Goal: Task Accomplishment & Management: Manage account settings

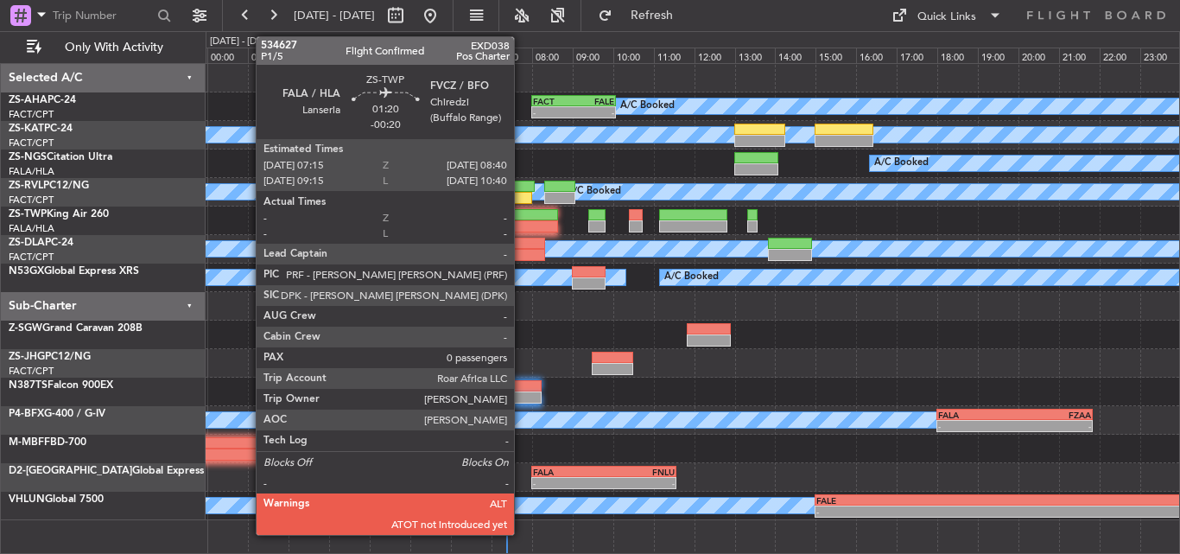
click at [523, 222] on div at bounding box center [529, 226] width 58 height 12
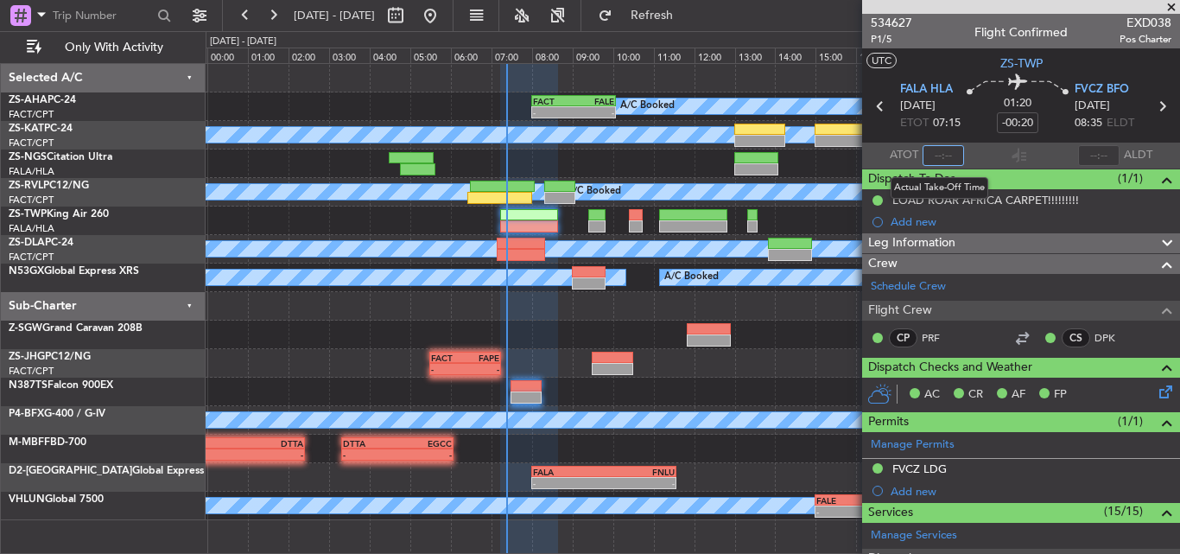
click at [941, 154] on input "text" at bounding box center [942, 155] width 41 height 21
type input "07:20"
click at [1169, 6] on span at bounding box center [1171, 8] width 17 height 16
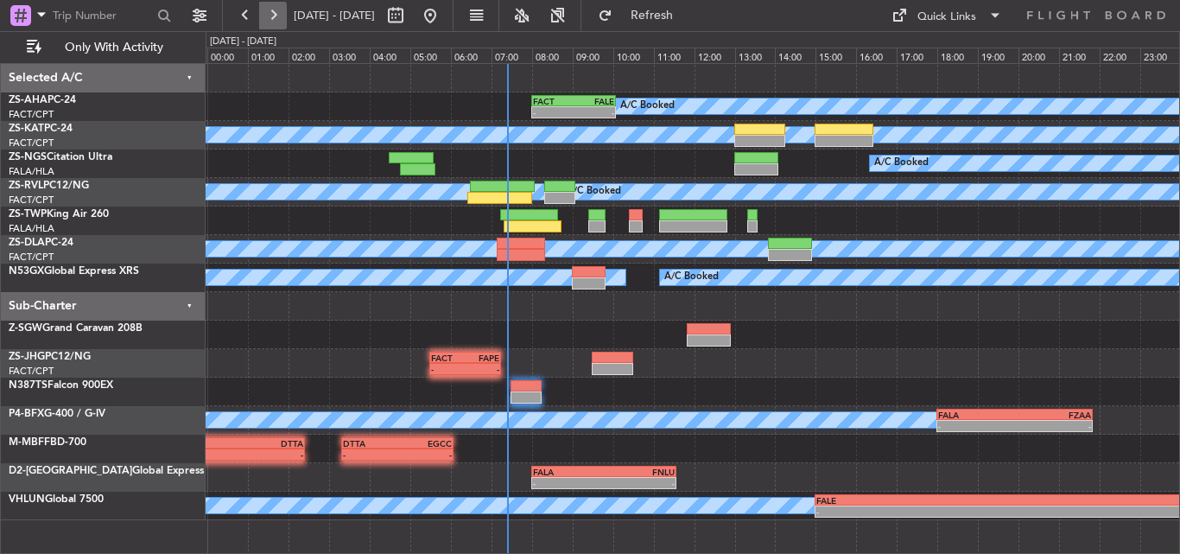
click at [282, 21] on button at bounding box center [273, 16] width 28 height 28
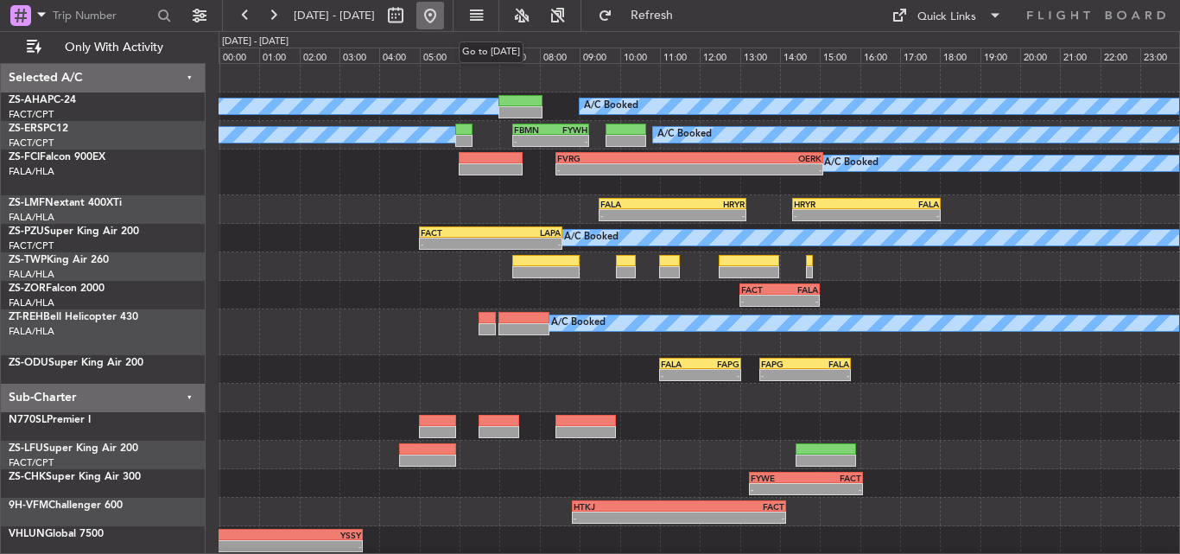
click at [444, 10] on button at bounding box center [430, 16] width 28 height 28
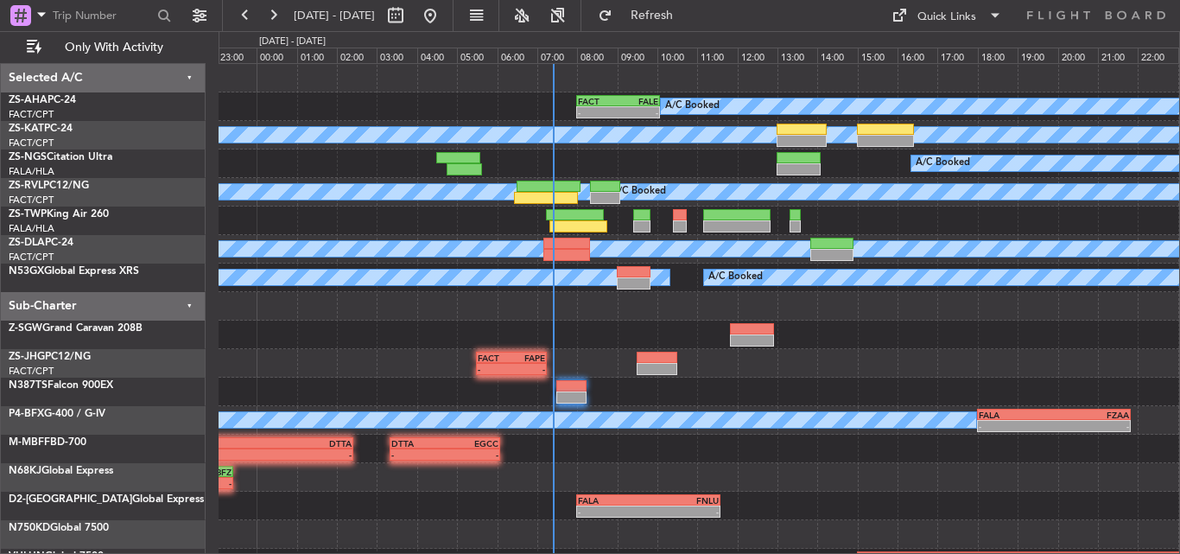
click at [441, 371] on div "A/C Booked FACT 08:00 Z FALE 10:05 Z - - A/C Unavailable A/C Booked A/C Unavail…" at bounding box center [699, 320] width 960 height 513
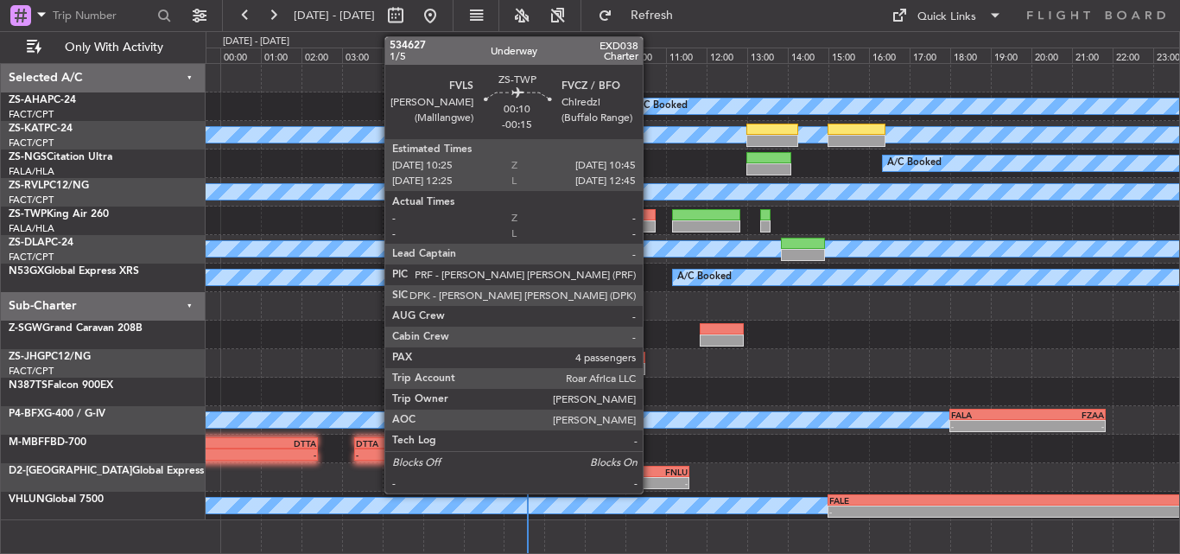
click at [650, 219] on div at bounding box center [649, 215] width 14 height 12
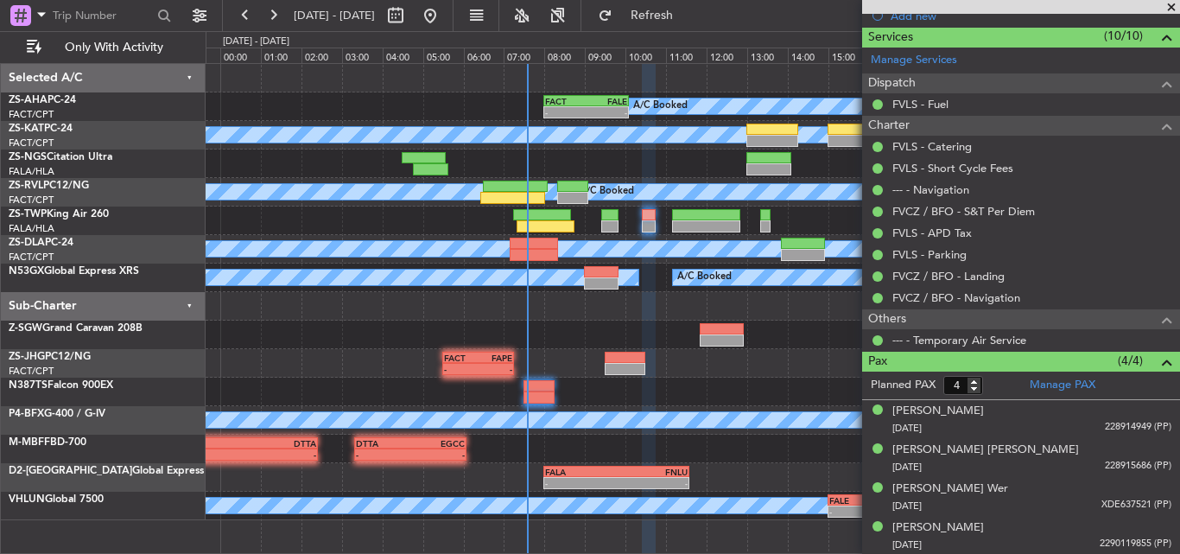
scroll to position [433, 0]
click at [978, 379] on mat-tooltip-component "Complete" at bounding box center [1015, 393] width 74 height 46
type input "5"
click at [974, 379] on input "5" at bounding box center [963, 384] width 40 height 19
click at [993, 388] on form "Planned PAX" at bounding box center [941, 385] width 159 height 28
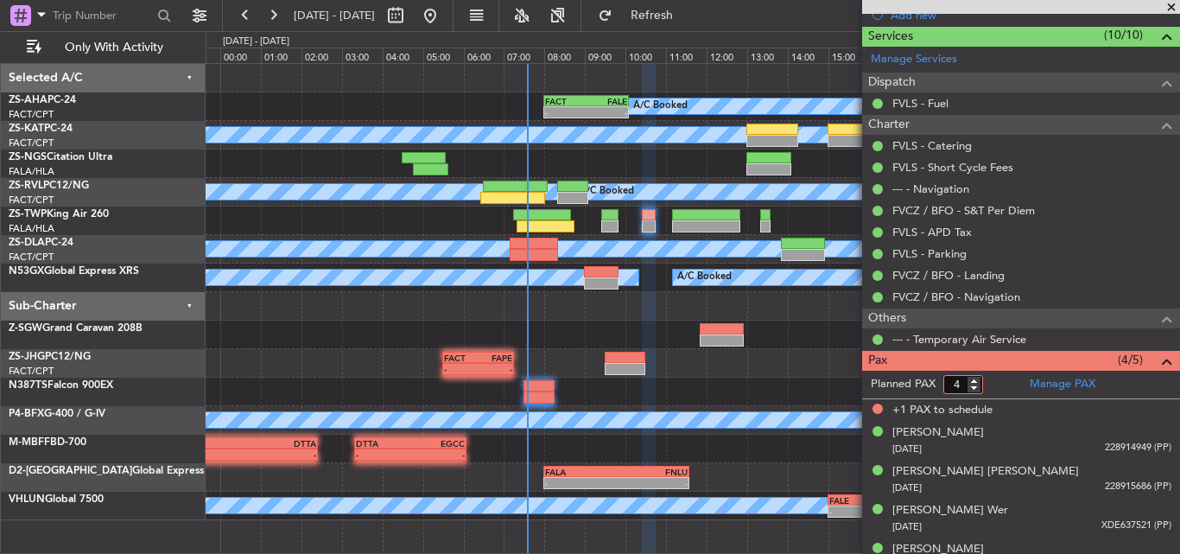
type input "4"
click at [973, 385] on input "4" at bounding box center [963, 384] width 40 height 19
click at [991, 383] on form "Planned PAX 4" at bounding box center [941, 385] width 159 height 28
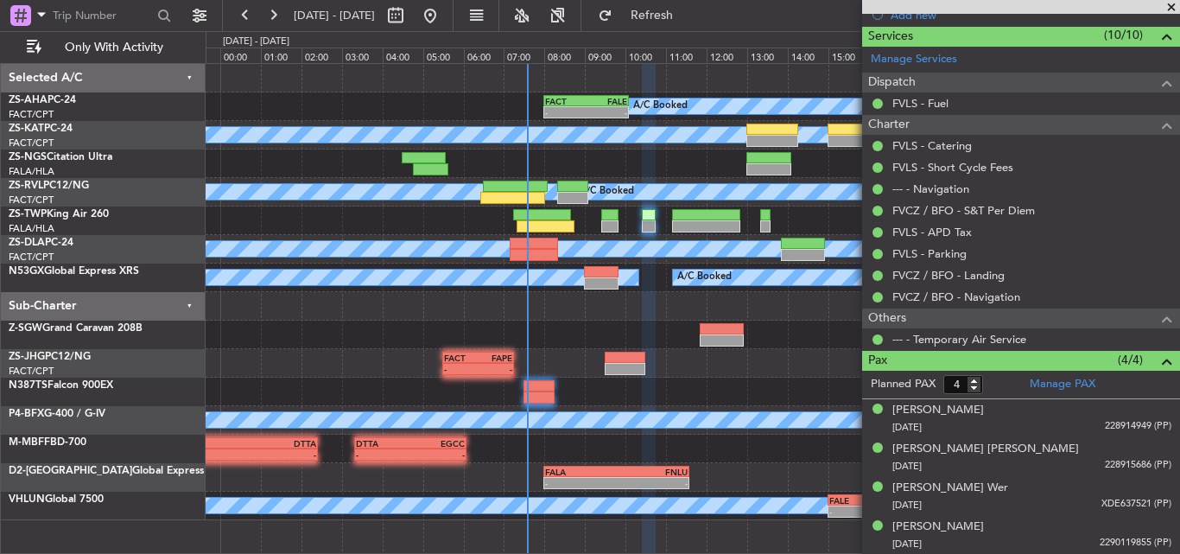
click at [1176, 8] on span at bounding box center [1171, 8] width 17 height 16
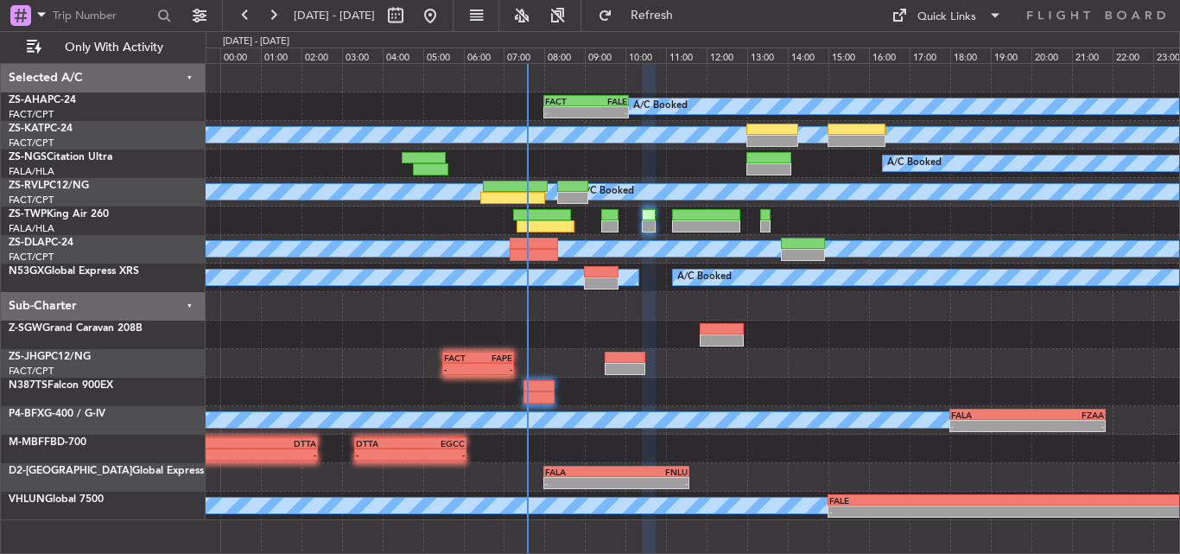
type input "0"
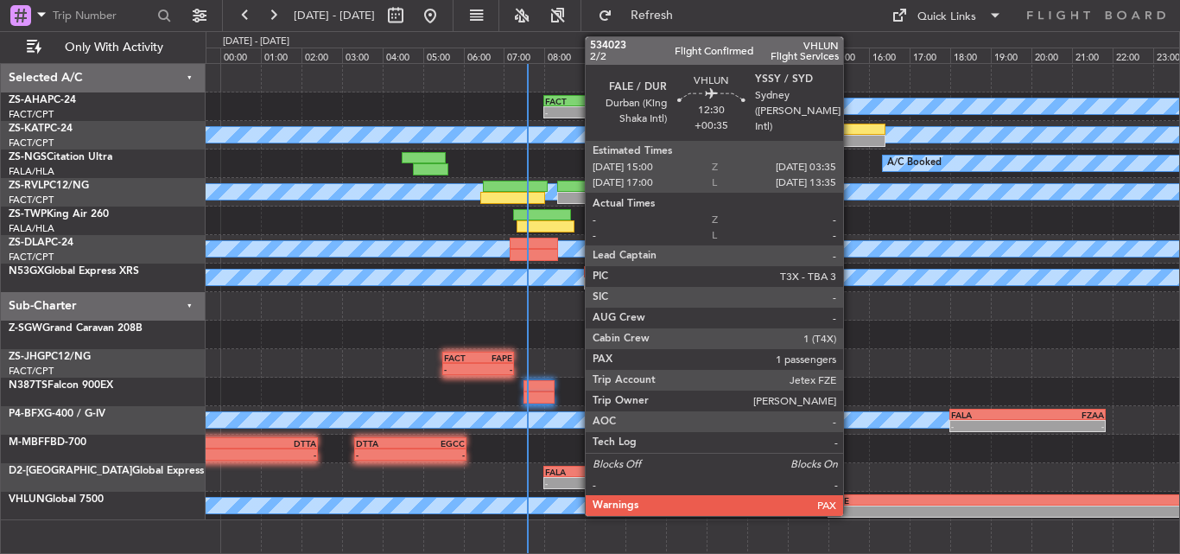
click at [851, 504] on div "FALE" at bounding box center [956, 500] width 254 height 10
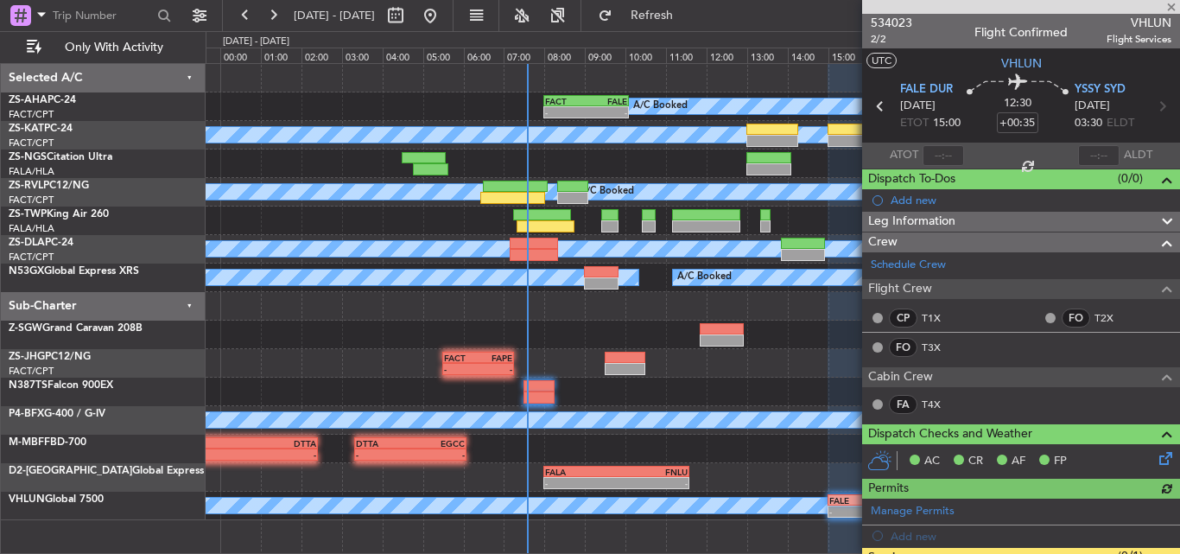
scroll to position [152, 0]
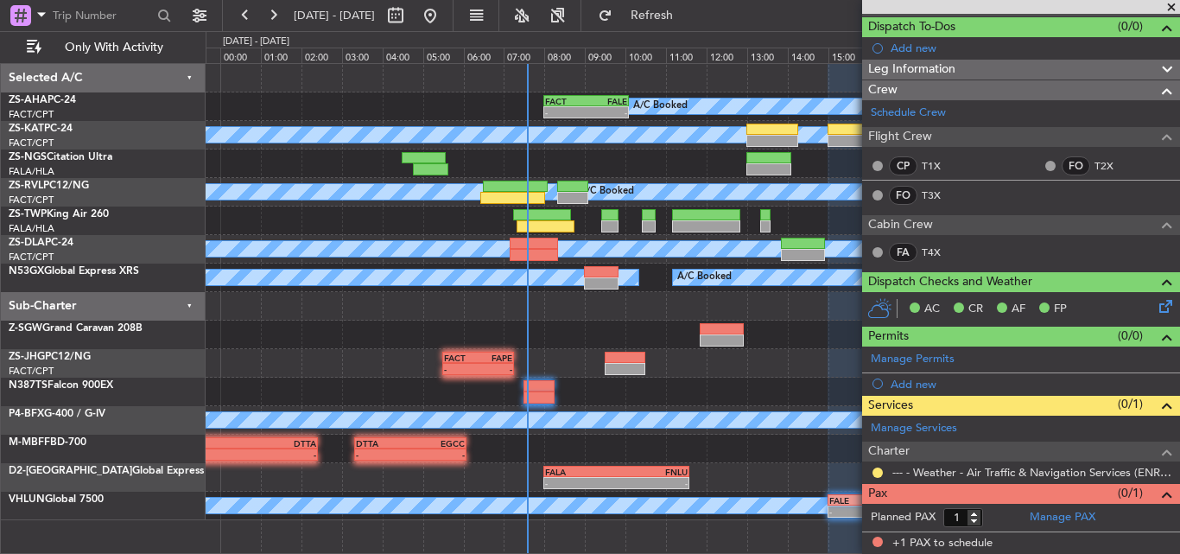
click at [1172, 0] on span at bounding box center [1171, 8] width 17 height 16
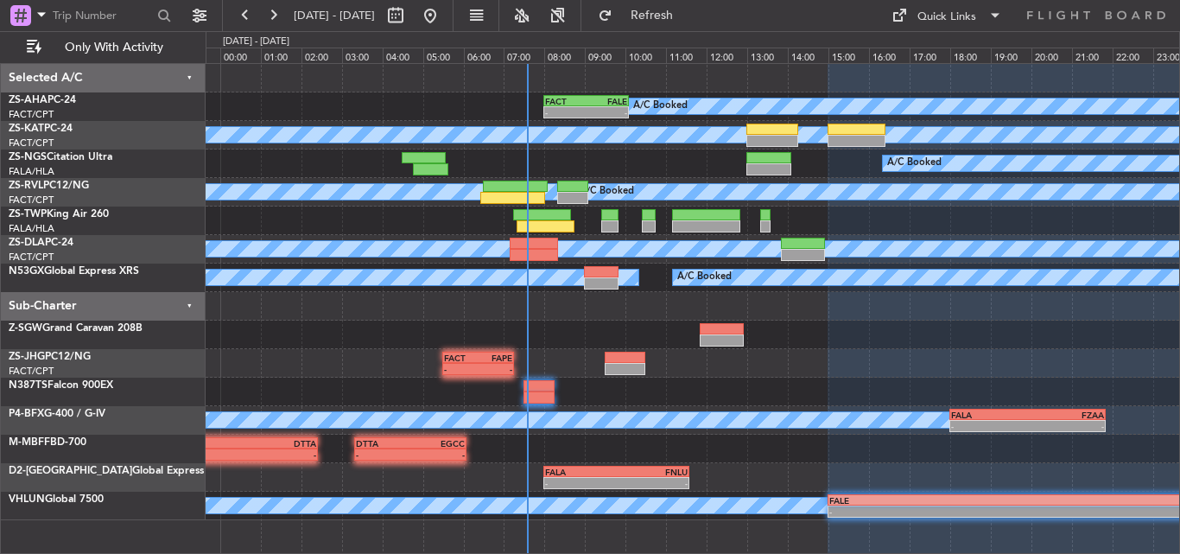
type input "0"
